Goal: Contribute content: Add original content to the website for others to see

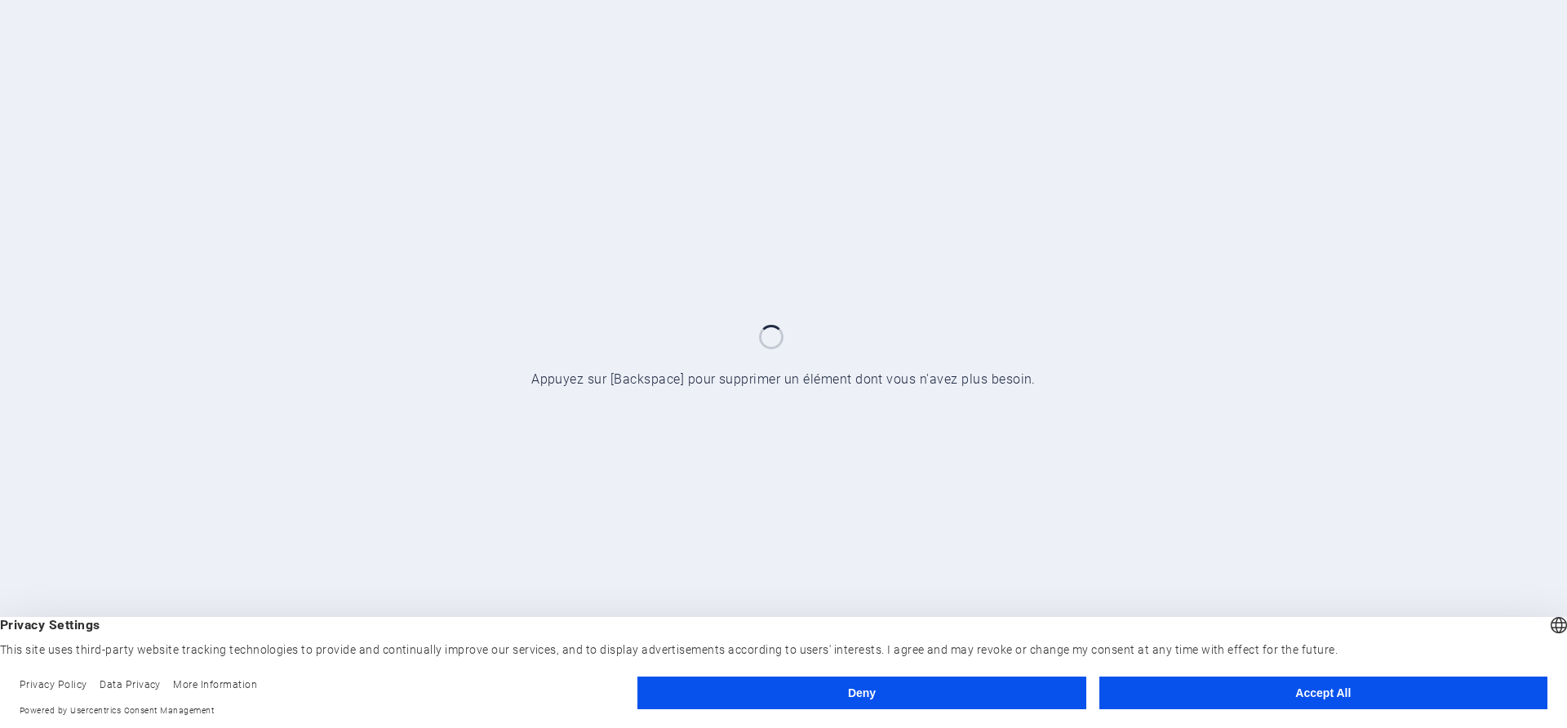
click at [1381, 687] on button "Accept All" at bounding box center [1323, 692] width 448 height 33
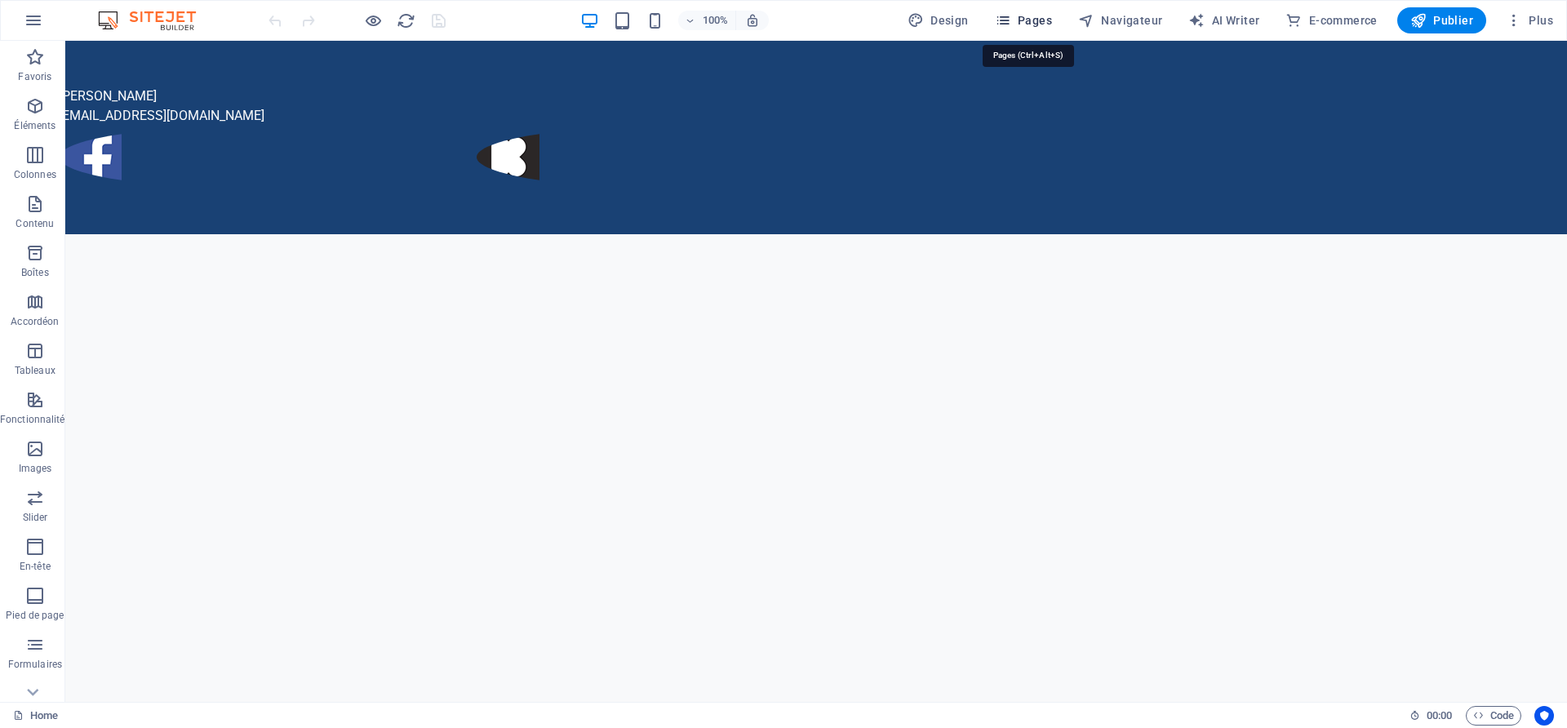
click at [1036, 20] on span "Pages" at bounding box center [1023, 20] width 57 height 16
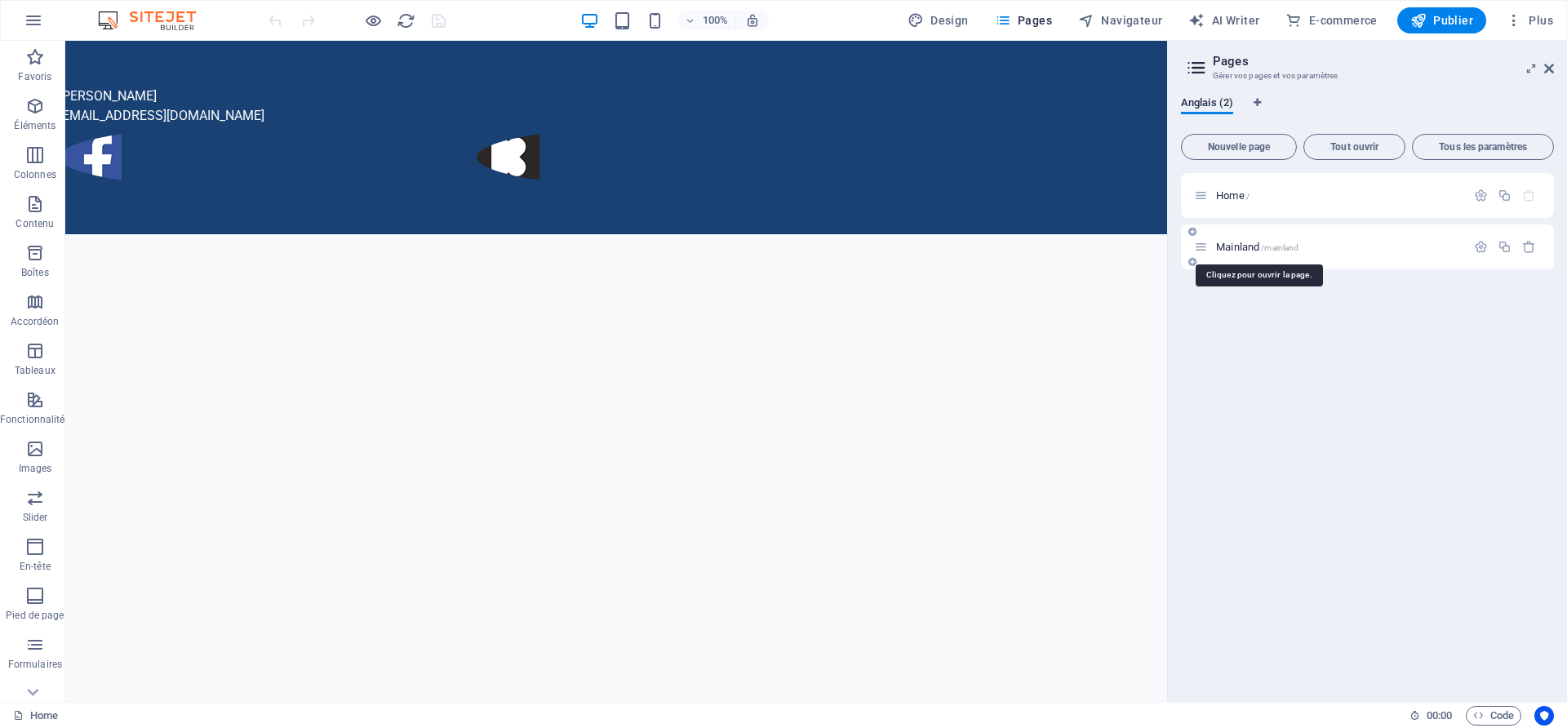
click at [1233, 243] on span "Mainland /mainland" at bounding box center [1257, 247] width 82 height 12
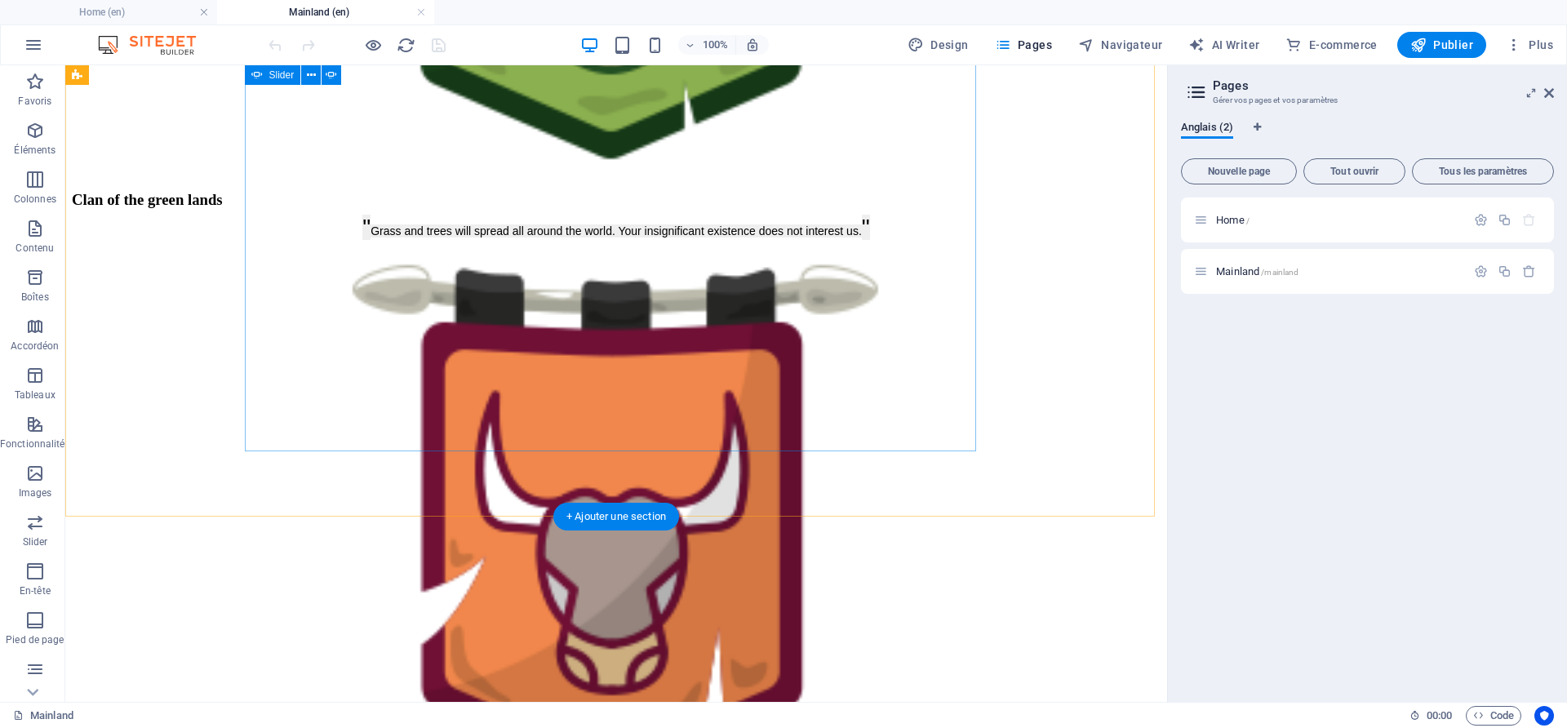
scroll to position [1632, 0]
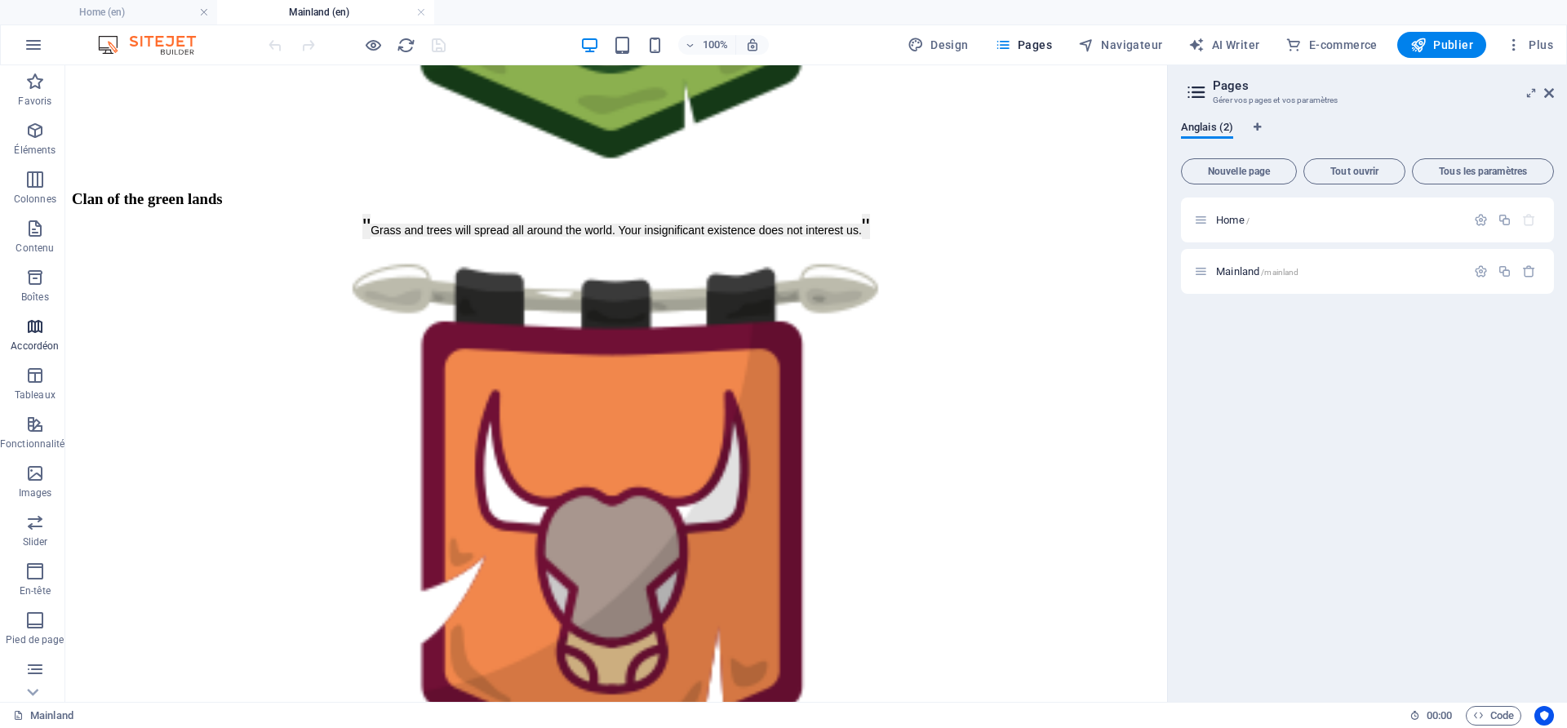
click at [30, 334] on icon "button" at bounding box center [35, 327] width 20 height 20
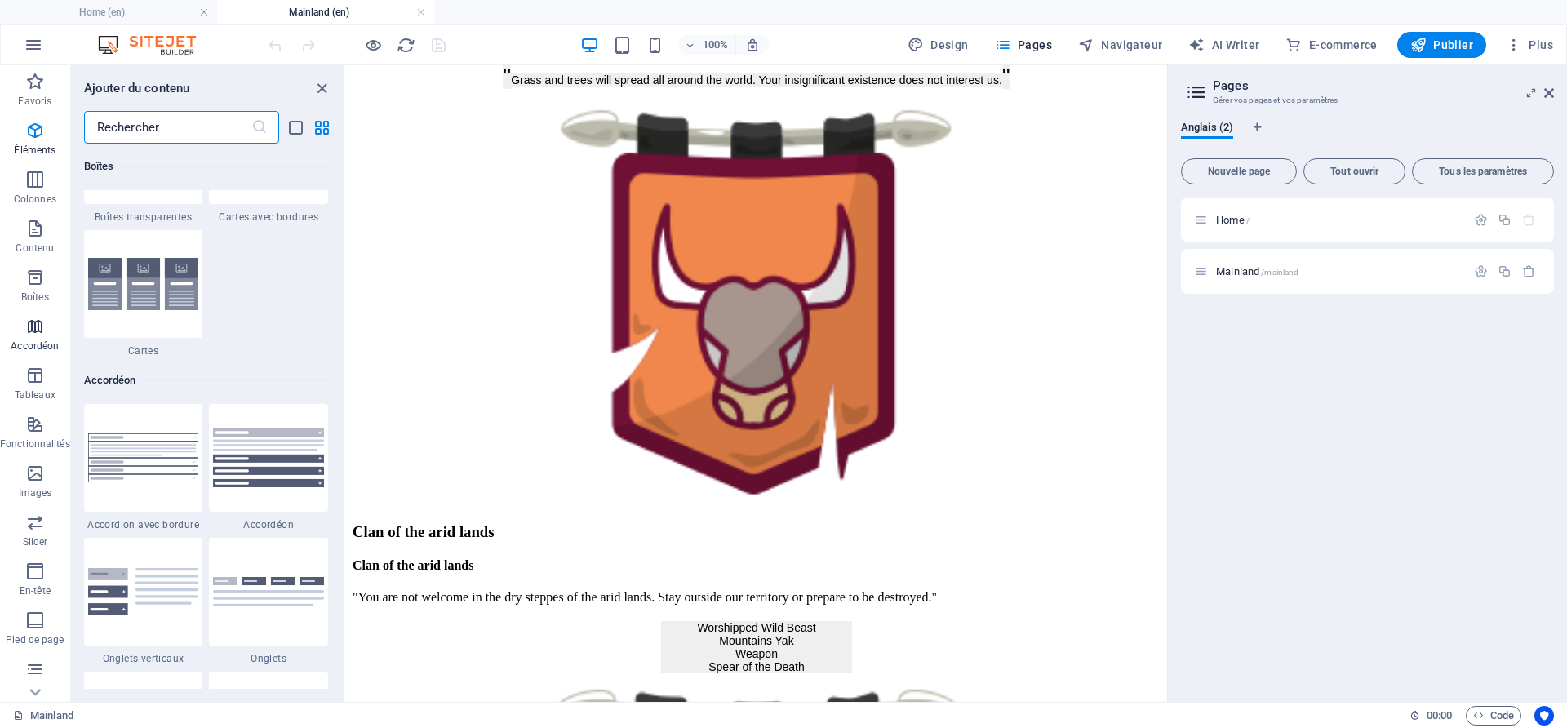
scroll to position [5210, 0]
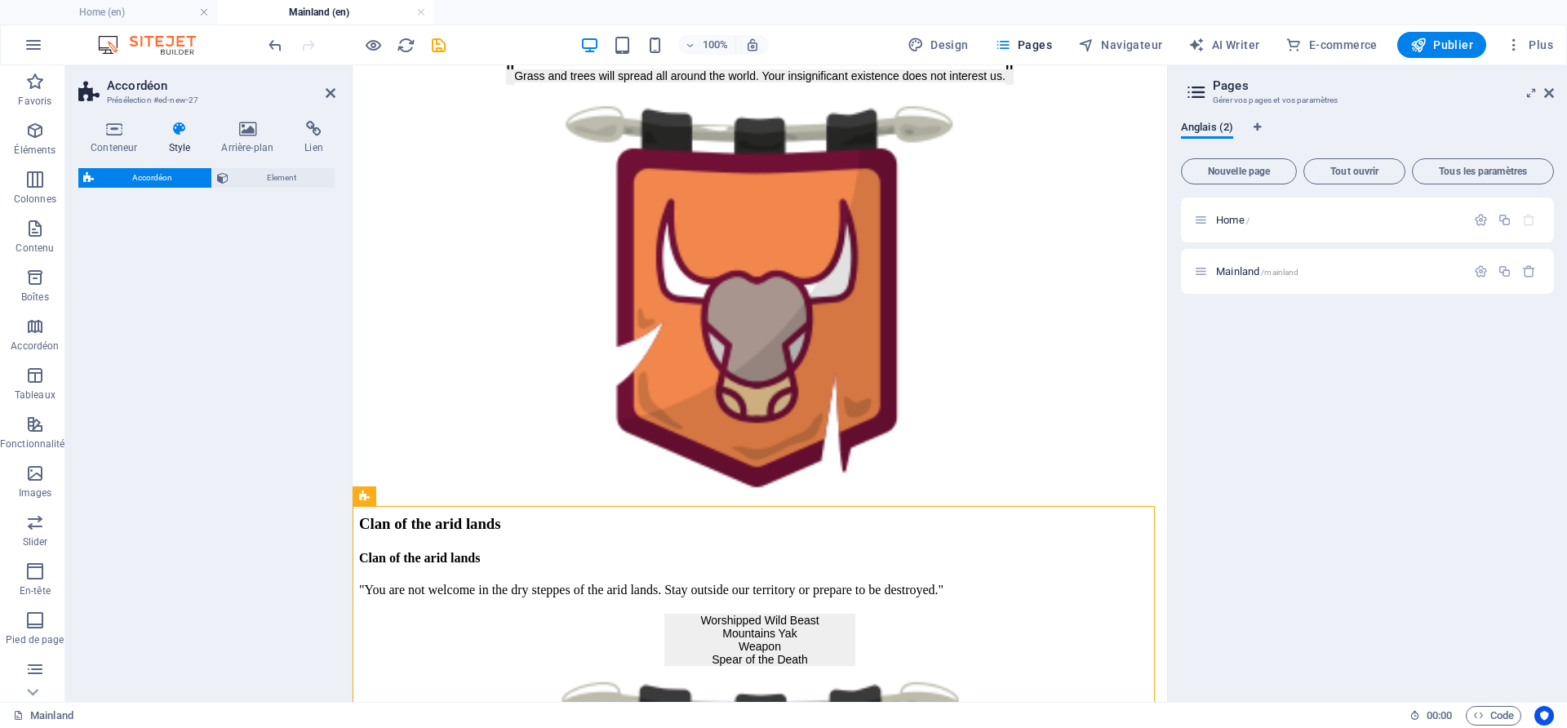
select select "rem"
select select "preset-accordion-v3-default"
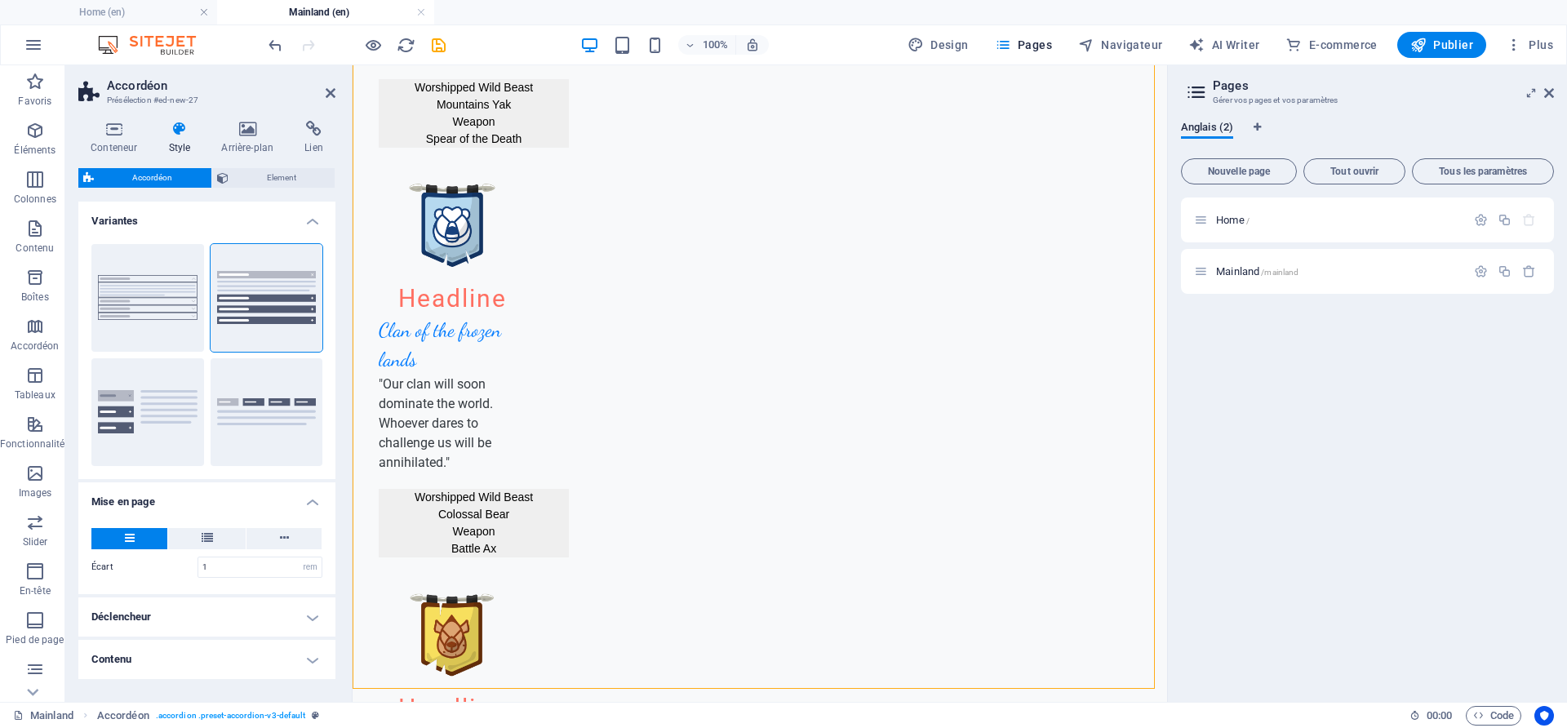
scroll to position [2075, 0]
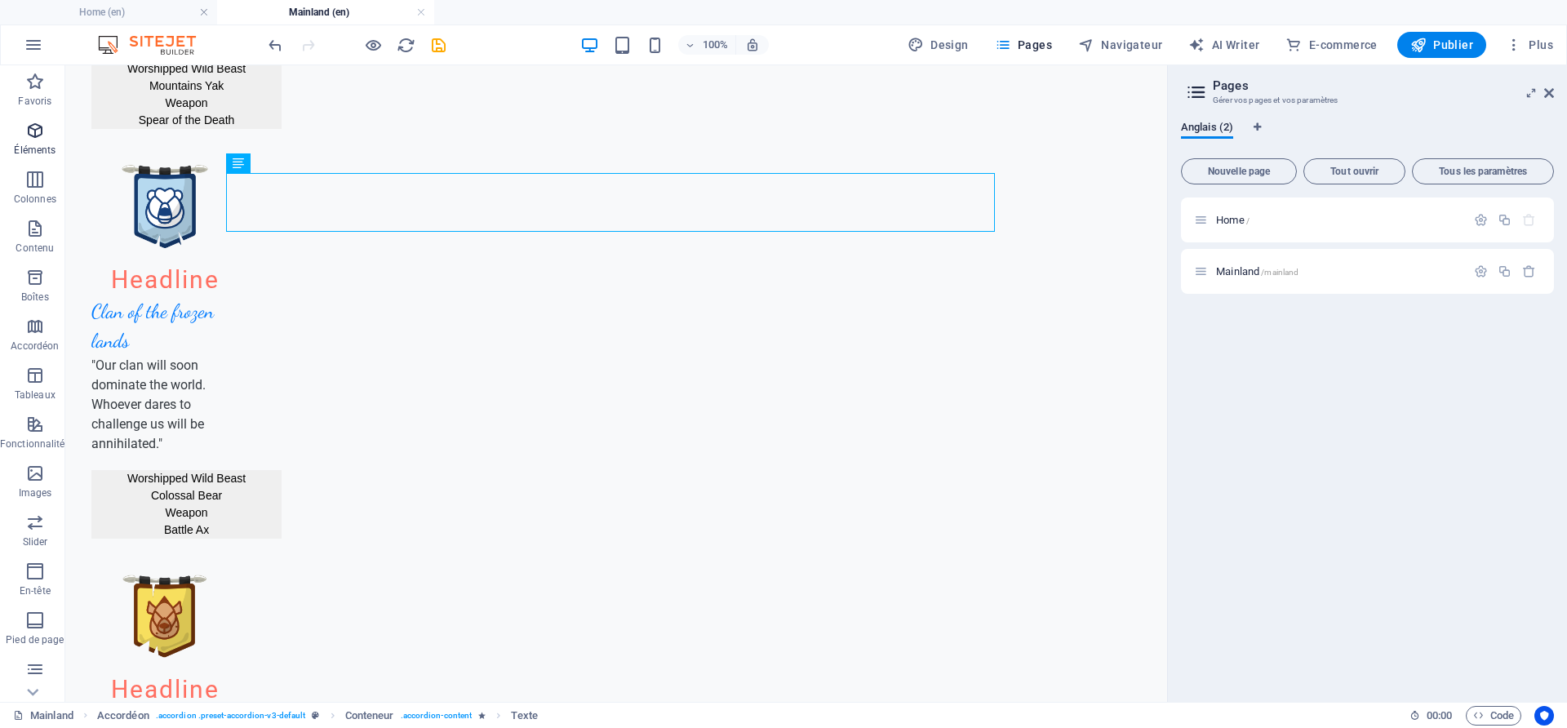
click at [44, 140] on span "Éléments" at bounding box center [35, 140] width 70 height 39
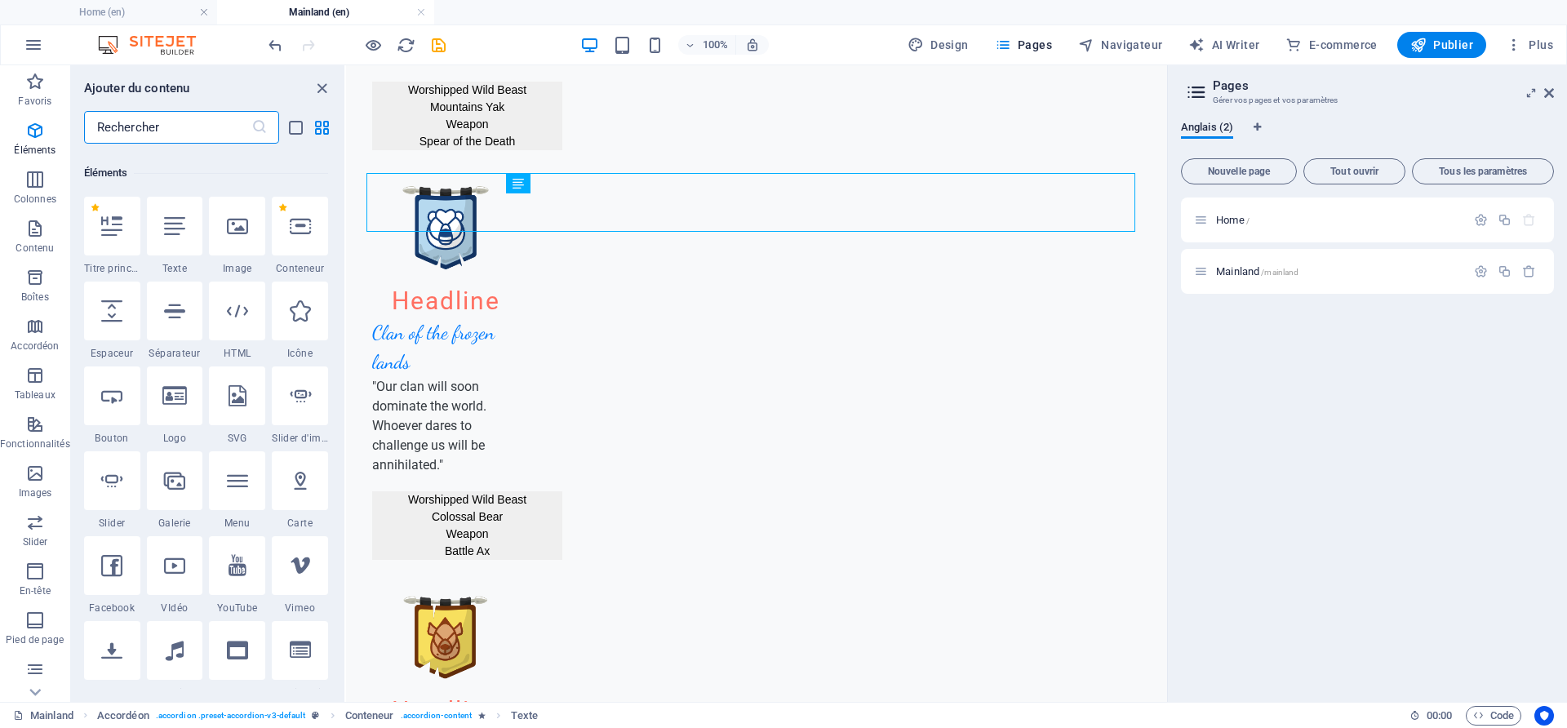
scroll to position [174, 0]
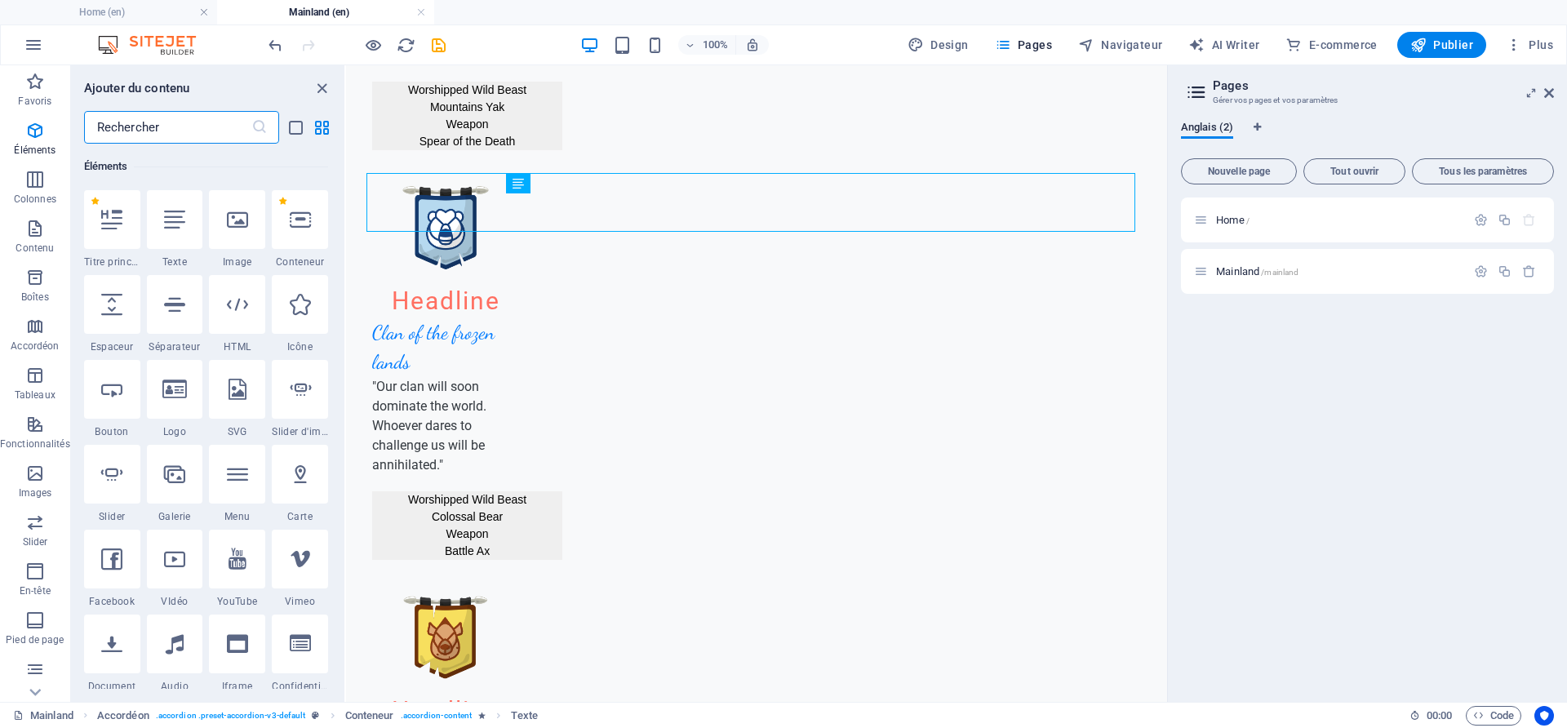
click at [170, 126] on input "text" at bounding box center [167, 127] width 167 height 33
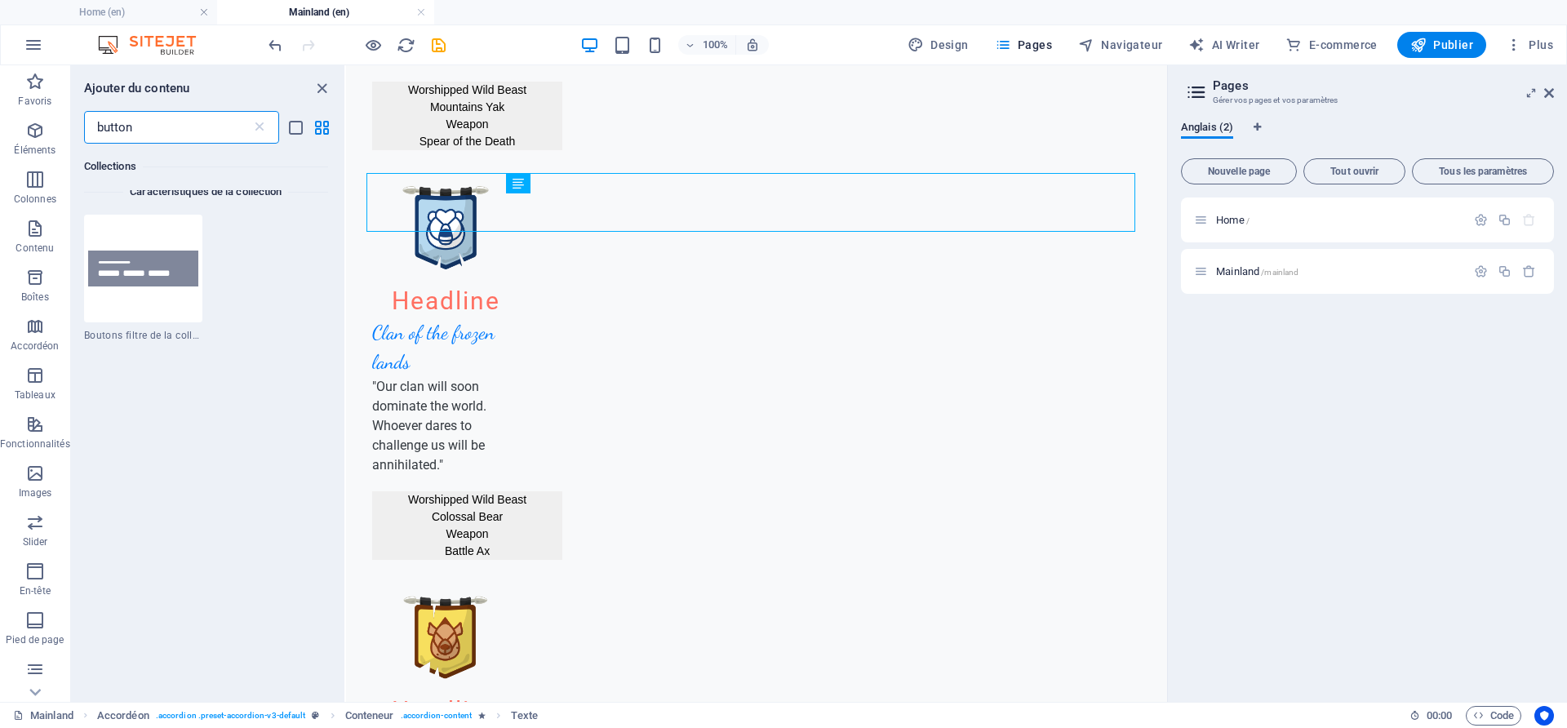
scroll to position [338, 0]
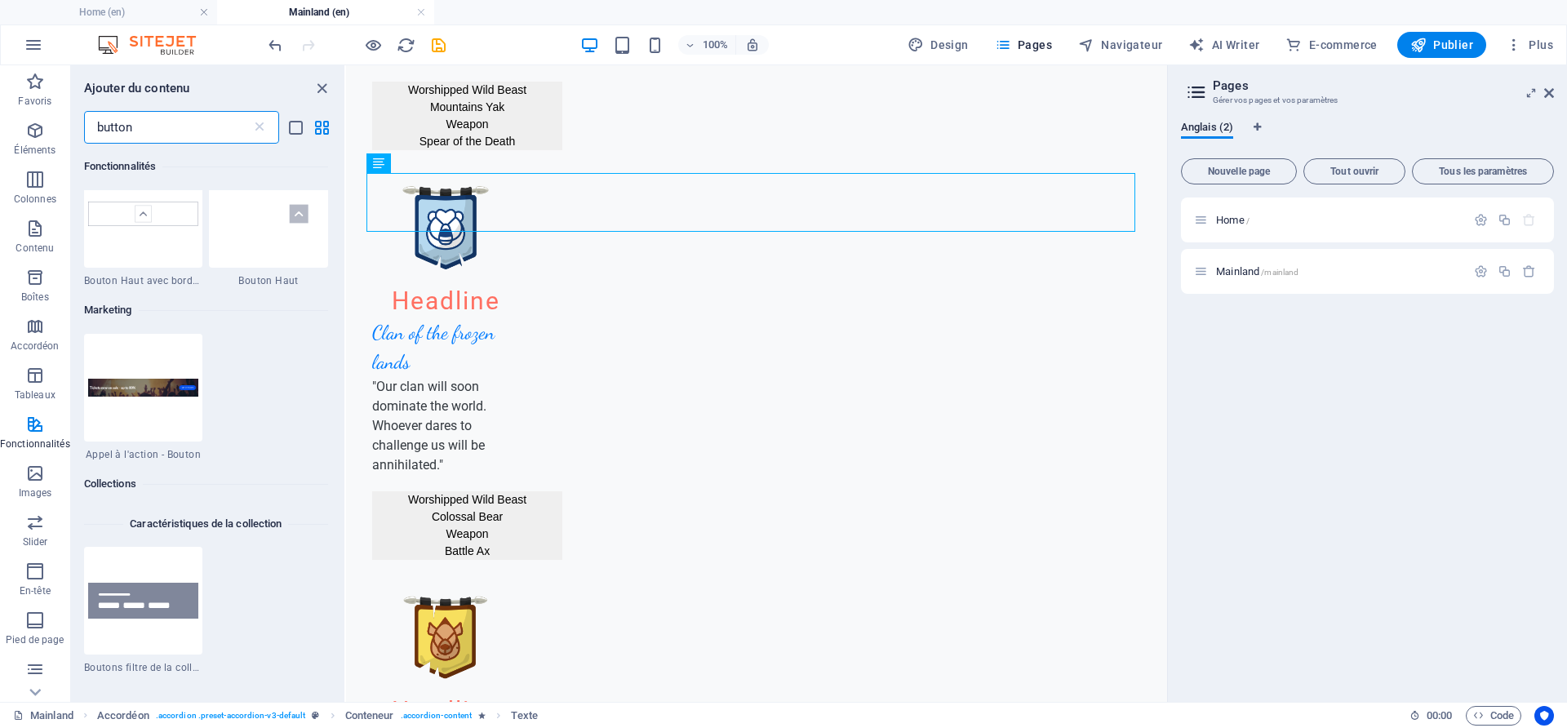
type input "button"
click at [439, 51] on icon "save" at bounding box center [438, 45] width 19 height 19
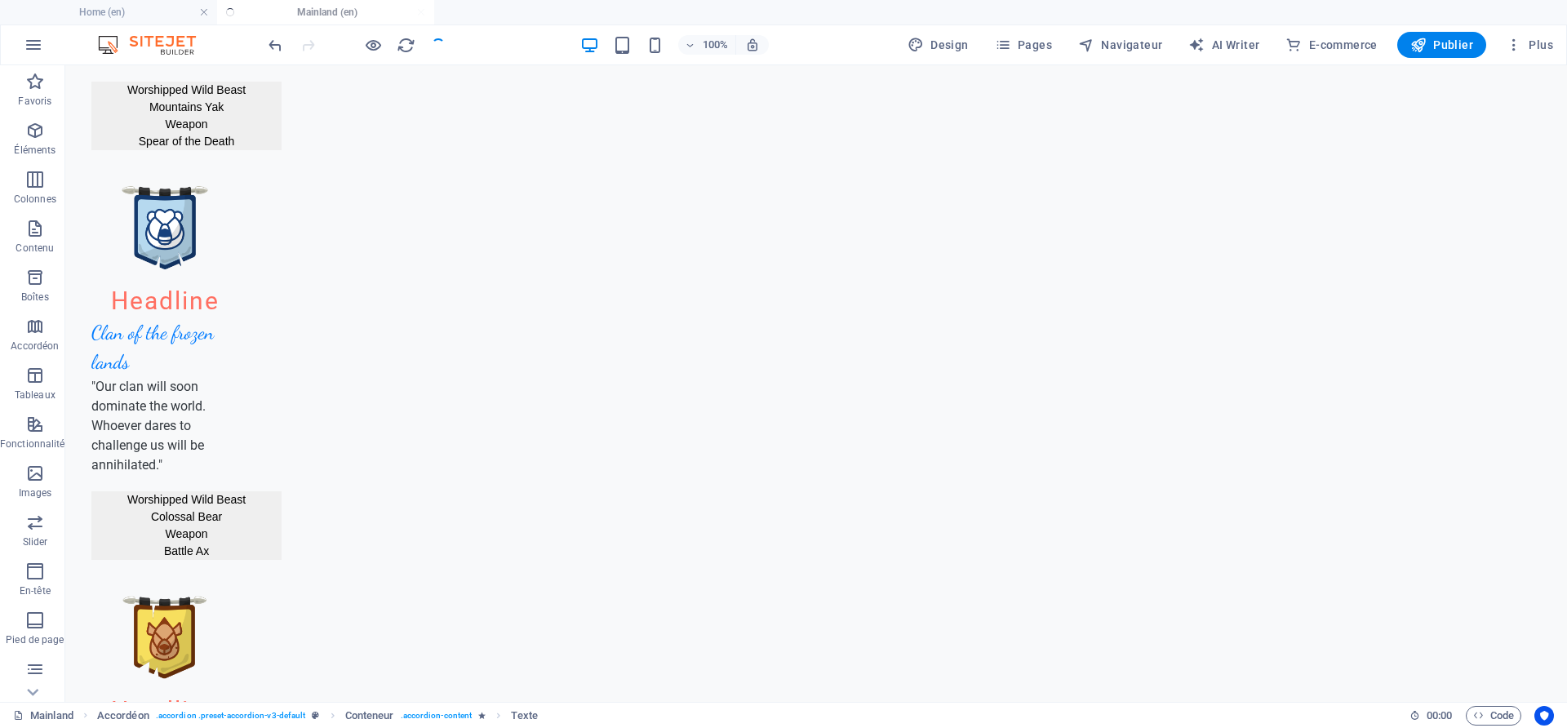
scroll to position [2100, 0]
